Goal: Entertainment & Leisure: Consume media (video, audio)

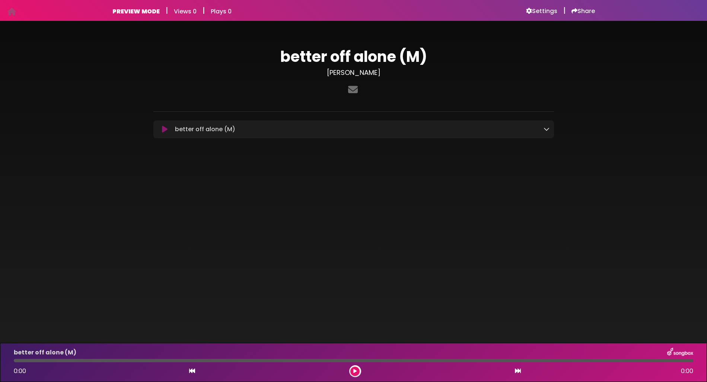
click at [165, 127] on icon at bounding box center [165, 128] width 6 height 7
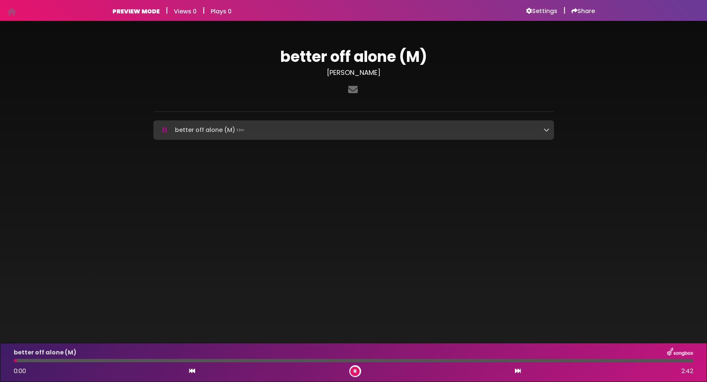
click at [546, 131] on icon at bounding box center [547, 130] width 6 height 6
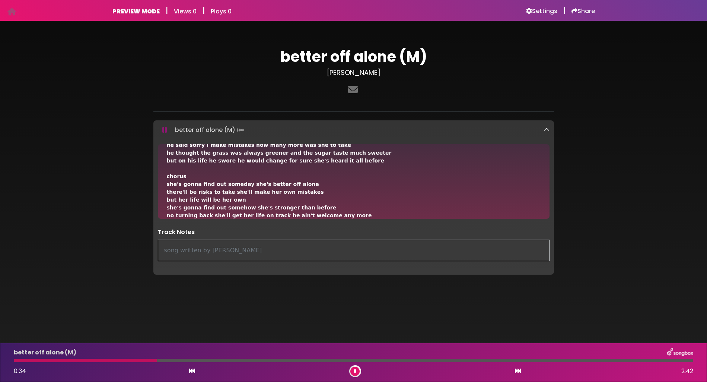
scroll to position [32, 0]
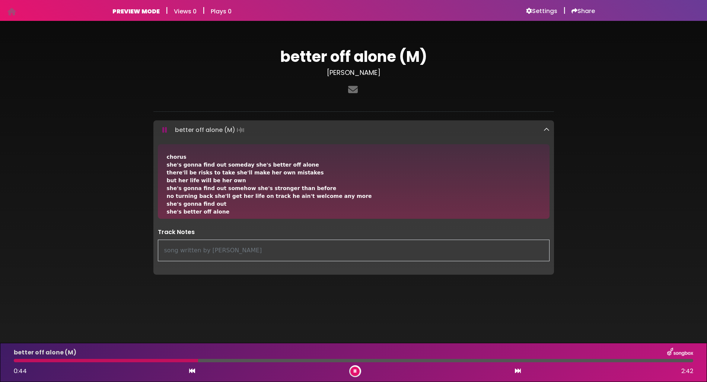
drag, startPoint x: 546, startPoint y: 214, endPoint x: 546, endPoint y: 219, distance: 4.5
click at [546, 219] on div "verse1 on the day that she turned 24 found her man with a girl he met the night…" at bounding box center [353, 207] width 401 height 126
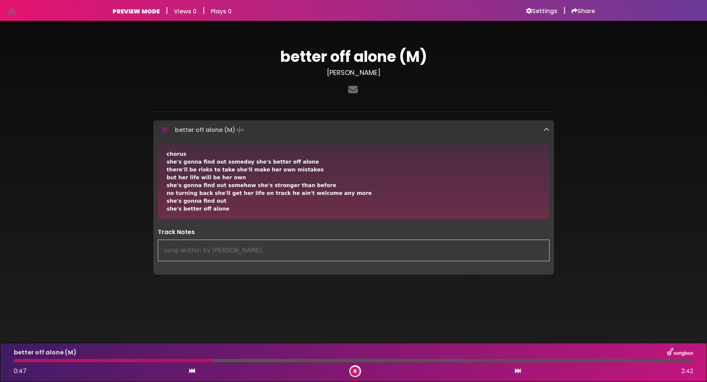
click at [515, 152] on div "verse1 on the day that she turned 24 found her man with a girl he met the night…" at bounding box center [354, 216] width 374 height 227
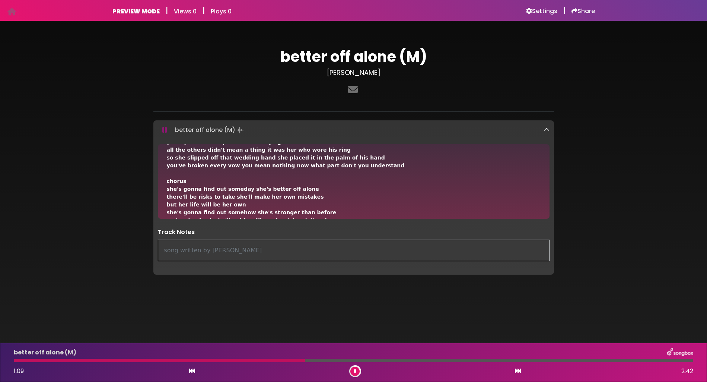
drag, startPoint x: 547, startPoint y: 214, endPoint x: 548, endPoint y: 219, distance: 5.3
click at [548, 219] on div "verse1 on the day that she turned 24 found her man with a girl he met the night…" at bounding box center [353, 207] width 401 height 126
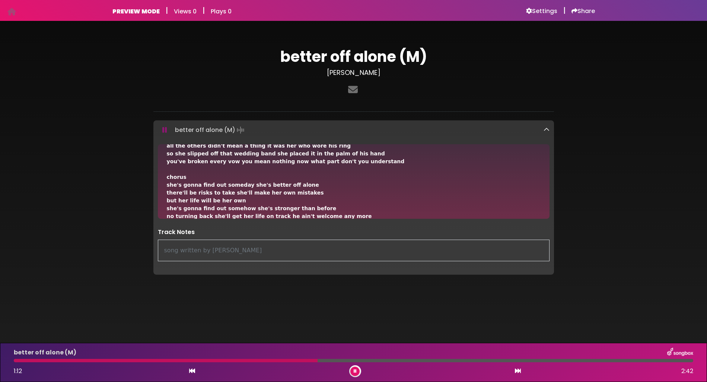
drag, startPoint x: 547, startPoint y: 217, endPoint x: 548, endPoint y: 212, distance: 4.9
click at [548, 212] on div "verse1 on the day that she turned 24 found her man with a girl he met the night…" at bounding box center [354, 181] width 392 height 74
drag, startPoint x: 547, startPoint y: 215, endPoint x: 546, endPoint y: 208, distance: 7.1
click at [546, 208] on div "verse1 on the day that she turned 24 found her man with a girl he met the night…" at bounding box center [354, 181] width 392 height 74
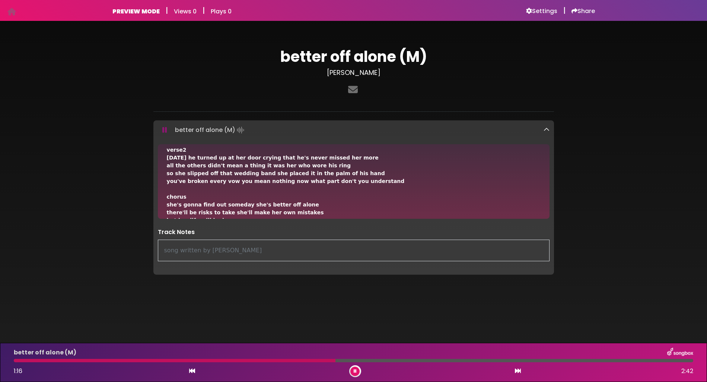
scroll to position [123, 0]
click at [548, 147] on div "verse1 on the day that she turned 24 found her man with a girl he met the night…" at bounding box center [354, 181] width 392 height 74
click at [504, 182] on div "verse1 on the day that she turned 24 found her man with a girl he met the night…" at bounding box center [354, 143] width 374 height 227
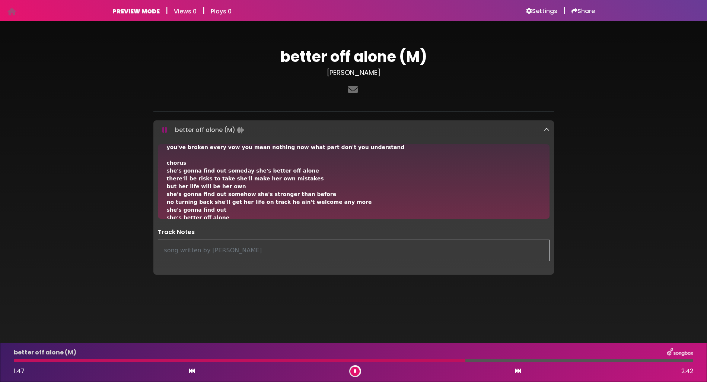
drag, startPoint x: 546, startPoint y: 213, endPoint x: 547, endPoint y: 220, distance: 6.7
click at [547, 220] on div "verse1 on the day that she turned 24 found her man with a girl he met the night…" at bounding box center [353, 207] width 401 height 126
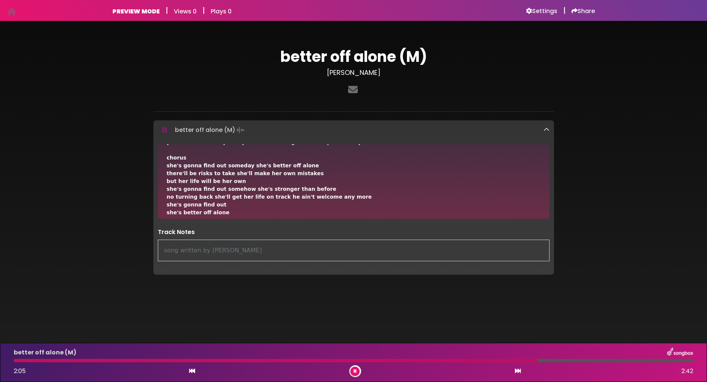
click at [547, 214] on div "verse1 on the day that she turned 24 found her man with a girl he met the night…" at bounding box center [354, 181] width 392 height 74
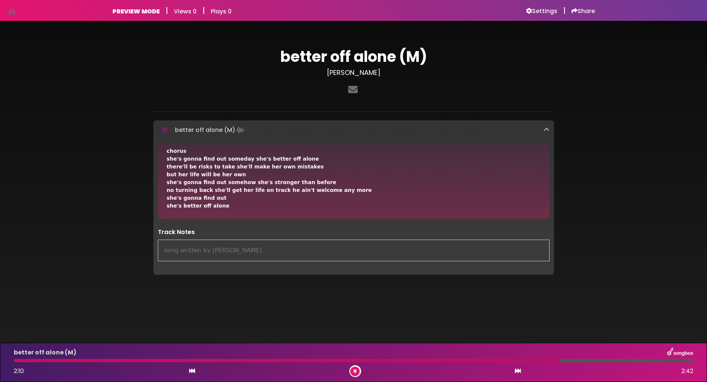
drag, startPoint x: 547, startPoint y: 214, endPoint x: 546, endPoint y: 226, distance: 11.2
click at [546, 226] on div "verse1 on the day that she turned 24 found her man with a girl he met the night…" at bounding box center [353, 207] width 401 height 126
click at [546, 130] on icon at bounding box center [547, 130] width 6 height 6
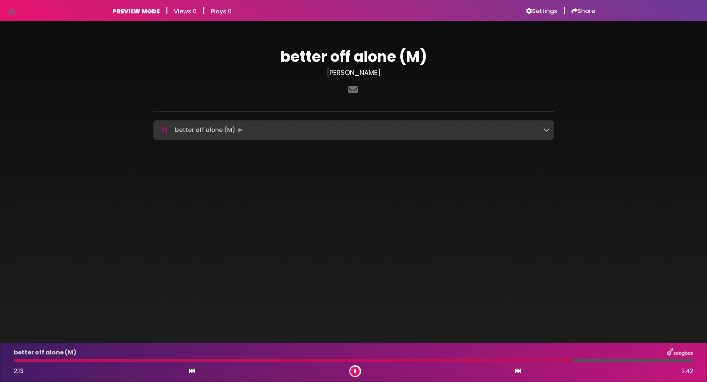
click at [165, 129] on icon at bounding box center [164, 129] width 5 height 7
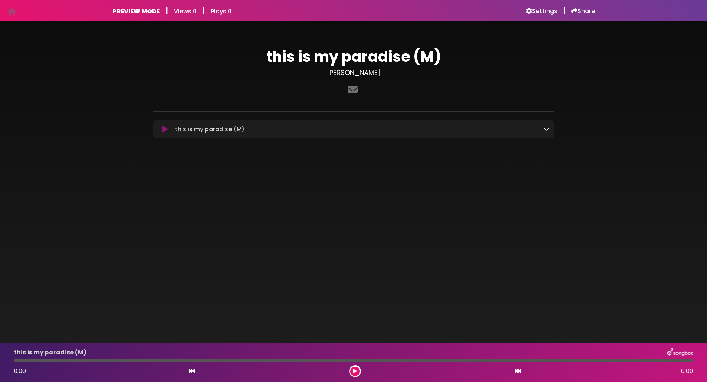
click at [546, 130] on icon at bounding box center [547, 129] width 6 height 6
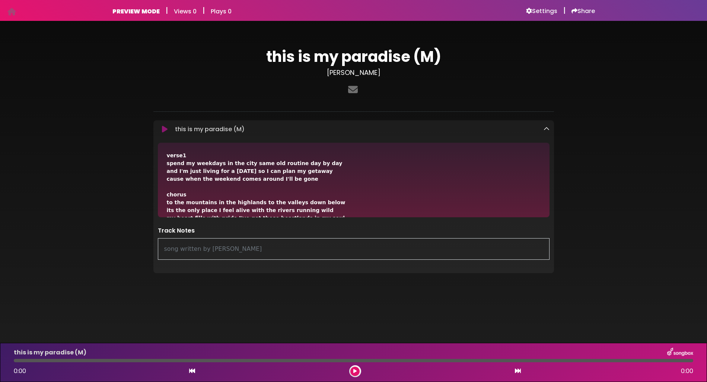
click at [166, 128] on icon at bounding box center [165, 128] width 6 height 7
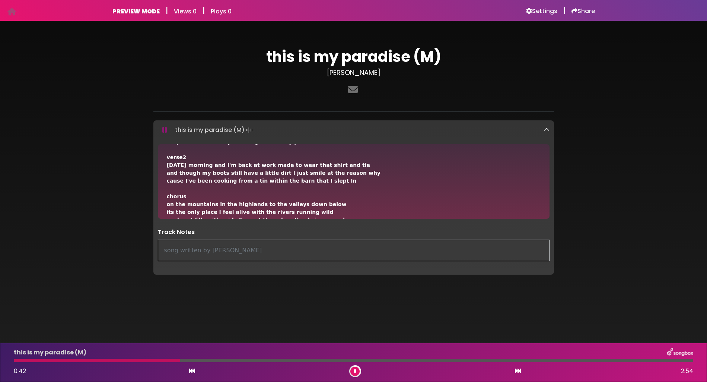
scroll to position [89, 0]
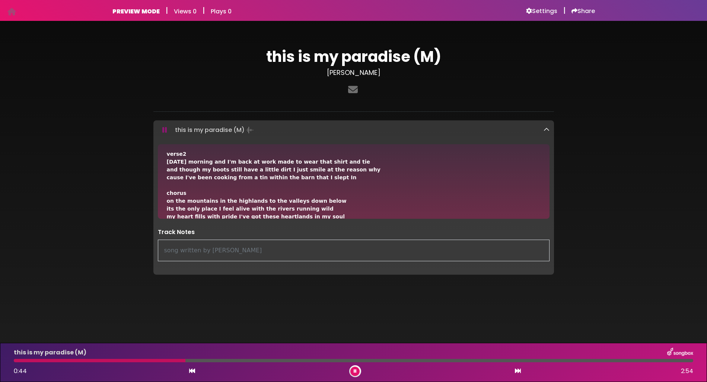
drag, startPoint x: 545, startPoint y: 214, endPoint x: 547, endPoint y: 208, distance: 6.5
click at [548, 204] on div "verse1 spend my weekdays in the city same old routine day by day and I'm just l…" at bounding box center [354, 181] width 392 height 74
click at [545, 211] on div "verse1 spend my weekdays in the city same old routine day by day and I'm just l…" at bounding box center [354, 181] width 392 height 74
click at [546, 151] on div "verse1 spend my weekdays in the city same old routine day by day and I'm just l…" at bounding box center [354, 181] width 392 height 74
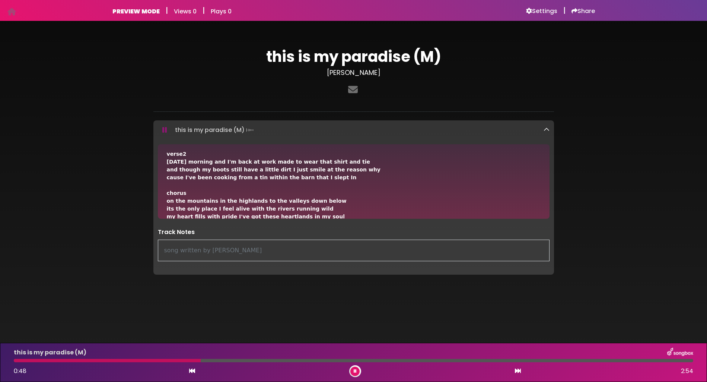
click at [546, 146] on div "verse1 spend my weekdays in the city same old routine day by day and I'm just l…" at bounding box center [354, 181] width 392 height 74
click at [547, 144] on div "verse1 spend my weekdays in the city same old routine day by day and I'm just l…" at bounding box center [354, 181] width 392 height 74
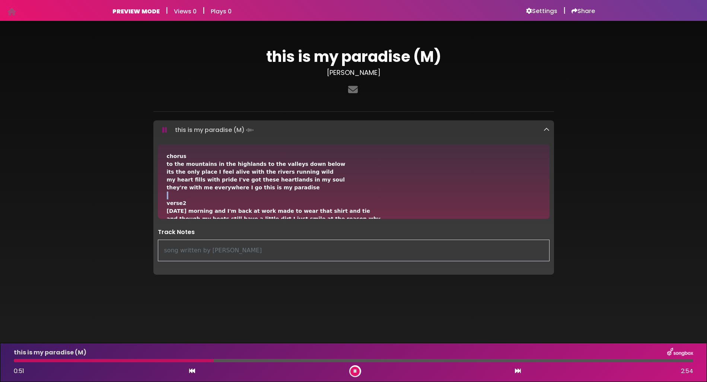
scroll to position [39, 0]
drag, startPoint x: 546, startPoint y: 149, endPoint x: 548, endPoint y: 144, distance: 4.7
click at [548, 144] on div "verse1 spend my weekdays in the city same old routine day by day and I'm just l…" at bounding box center [354, 181] width 392 height 74
click at [523, 205] on div "verse1 spend my weekdays in the city same old routine day by day and I'm just l…" at bounding box center [354, 239] width 374 height 250
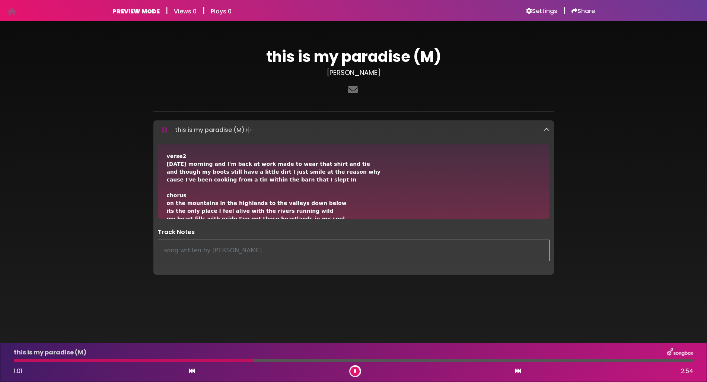
scroll to position [90, 0]
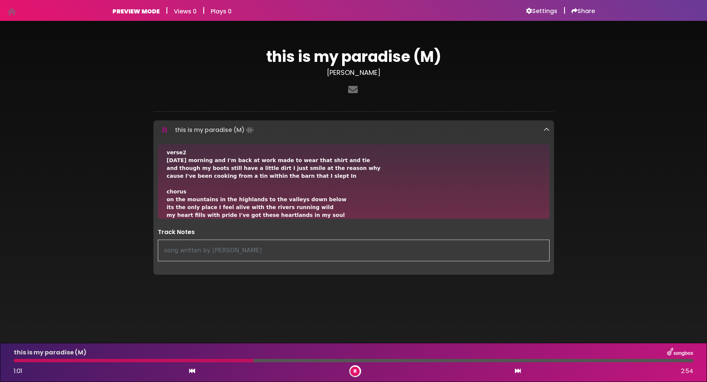
drag, startPoint x: 547, startPoint y: 216, endPoint x: 547, endPoint y: 220, distance: 4.1
click at [547, 220] on div "verse1 spend my weekdays in the city same old routine day by day and I'm just l…" at bounding box center [353, 207] width 401 height 126
click at [570, 206] on div "this is my paradise (M) Johnny Grice ×" at bounding box center [353, 158] width 491 height 257
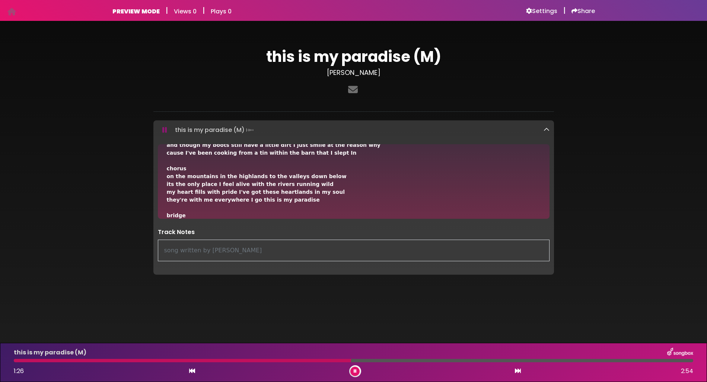
scroll to position [115, 0]
click at [547, 217] on div "verse1 spend my weekdays in the city same old routine day by day and I'm just l…" at bounding box center [354, 181] width 392 height 74
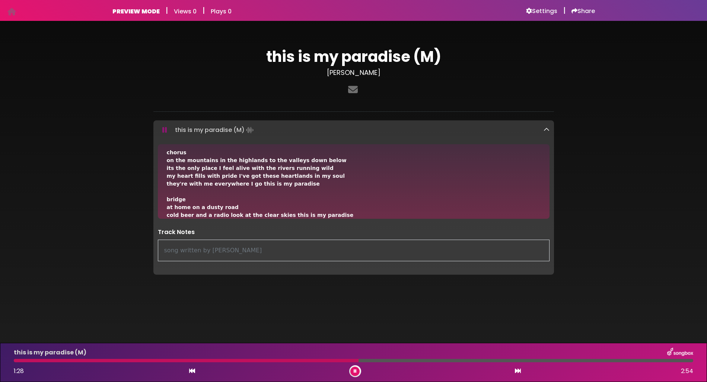
click at [547, 220] on div "verse1 spend my weekdays in the city same old routine day by day and I'm just l…" at bounding box center [353, 207] width 401 height 126
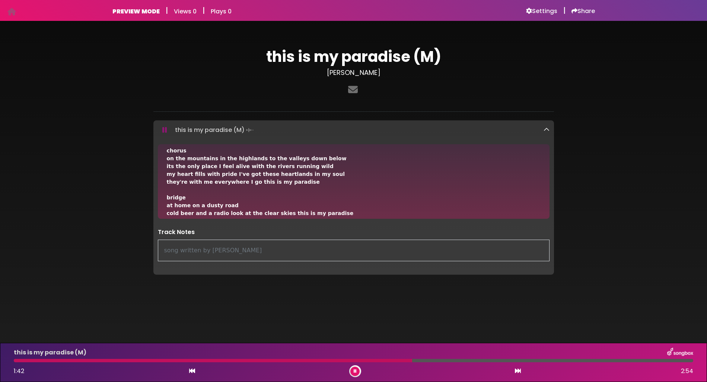
click at [587, 210] on div "this is my paradise (M) Johnny Grice ×" at bounding box center [353, 158] width 491 height 257
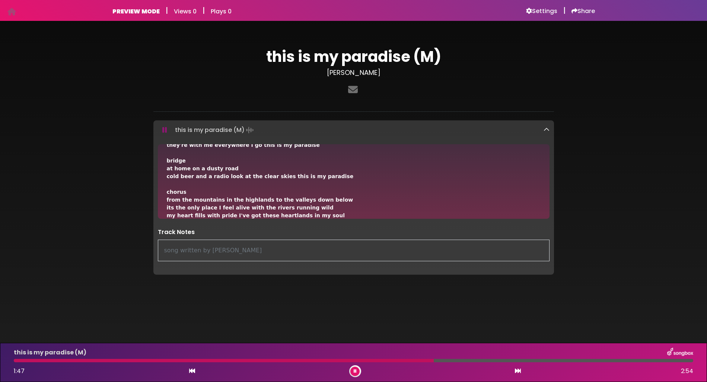
drag, startPoint x: 546, startPoint y: 215, endPoint x: 546, endPoint y: 220, distance: 4.5
click at [546, 220] on div "verse1 spend my weekdays in the city same old routine day by day and I'm just l…" at bounding box center [353, 207] width 401 height 126
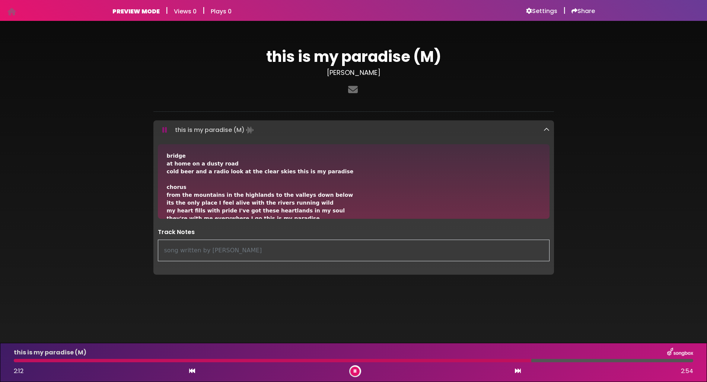
click at [575, 204] on div "this is my paradise (M) Johnny Grice ×" at bounding box center [353, 158] width 491 height 257
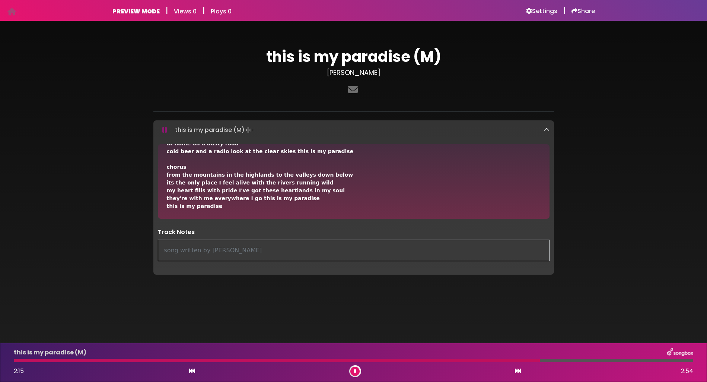
scroll to position [194, 0]
drag, startPoint x: 547, startPoint y: 215, endPoint x: 547, endPoint y: 220, distance: 4.8
click at [547, 220] on div "verse1 spend my weekdays in the city same old routine day by day and I'm just l…" at bounding box center [353, 207] width 401 height 126
click at [590, 210] on div "this is my paradise (M) Johnny Grice ×" at bounding box center [353, 158] width 491 height 257
click at [545, 128] on icon at bounding box center [547, 130] width 6 height 6
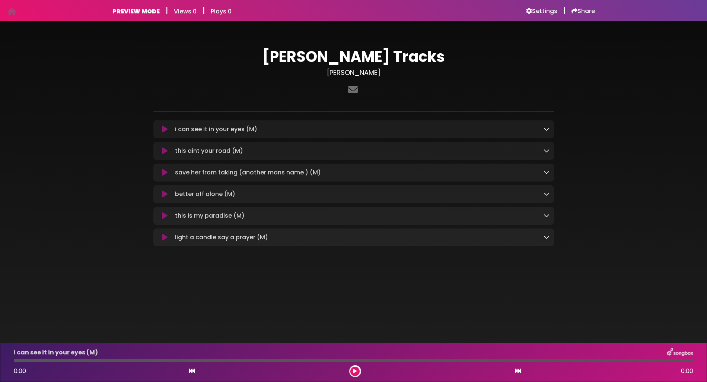
click at [164, 130] on icon at bounding box center [165, 128] width 6 height 7
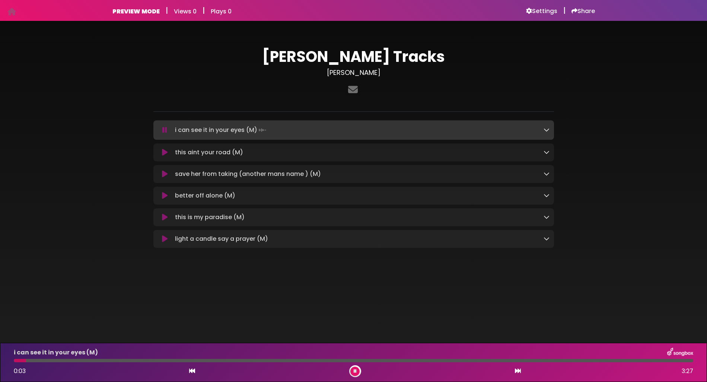
click at [548, 132] on icon at bounding box center [547, 130] width 6 height 6
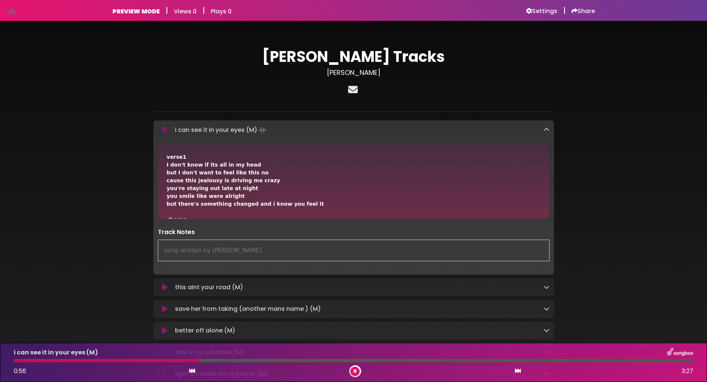
click at [353, 87] on icon at bounding box center [353, 90] width 13 height 10
click at [353, 86] on icon at bounding box center [353, 90] width 13 height 10
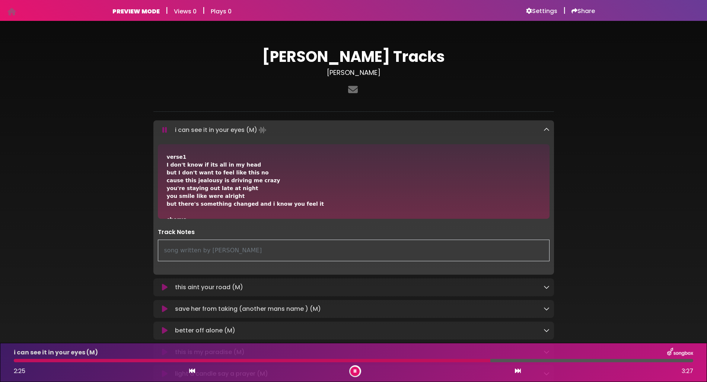
click at [355, 372] on icon at bounding box center [355, 371] width 3 height 4
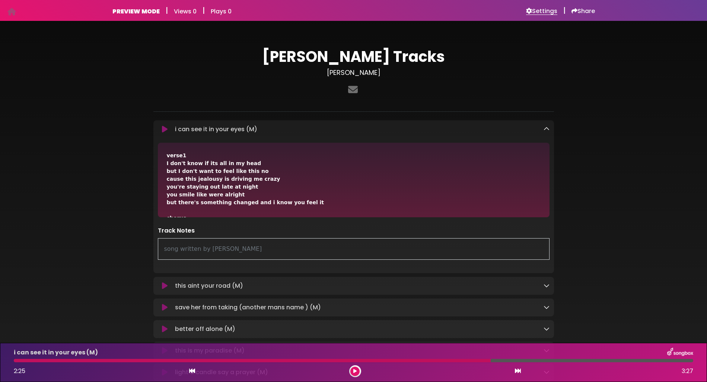
click at [535, 11] on h6 "Settings" at bounding box center [541, 10] width 31 height 7
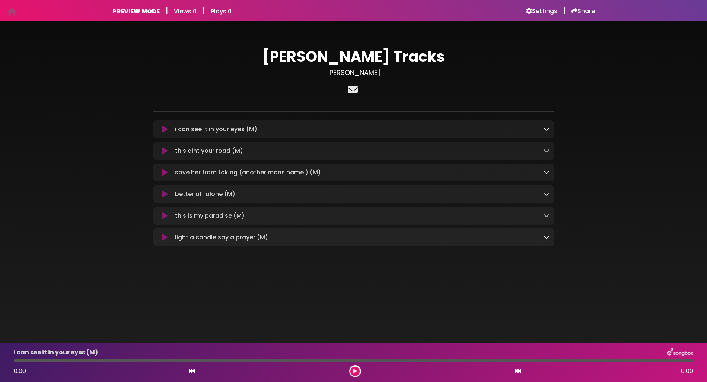
click at [354, 91] on icon at bounding box center [353, 90] width 13 height 10
click at [353, 90] on icon at bounding box center [353, 90] width 13 height 10
click at [93, 10] on div "PREVIEW MODE | Views 0 | Plays 0 Settings | Share | |" at bounding box center [353, 10] width 707 height 21
click at [13, 12] on icon at bounding box center [11, 12] width 9 height 0
